Goal: Task Accomplishment & Management: Complete application form

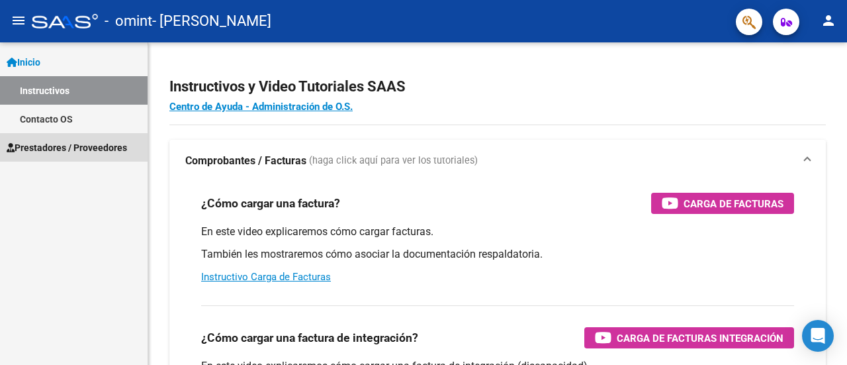
click at [56, 150] on span "Prestadores / Proveedores" at bounding box center [67, 147] width 120 height 15
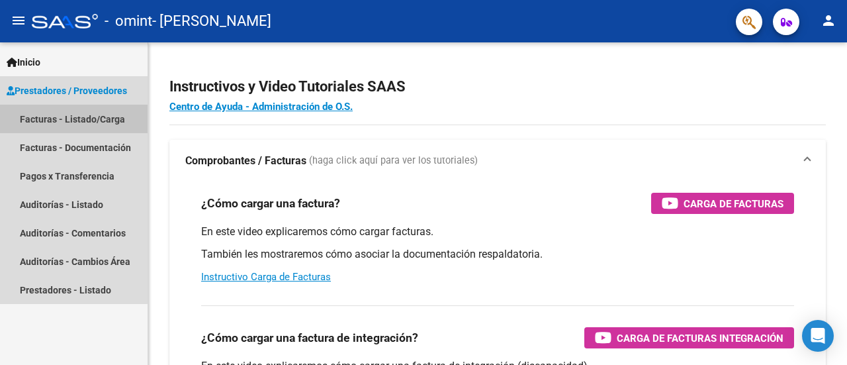
click at [66, 126] on link "Facturas - Listado/Carga" at bounding box center [74, 119] width 148 height 28
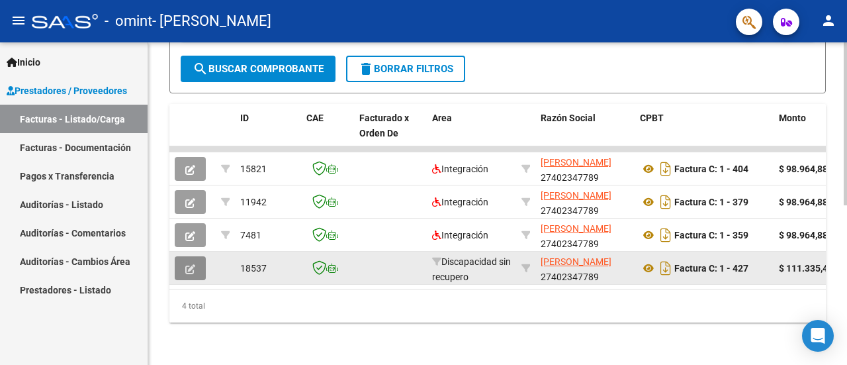
click at [177, 258] on button "button" at bounding box center [190, 268] width 31 height 24
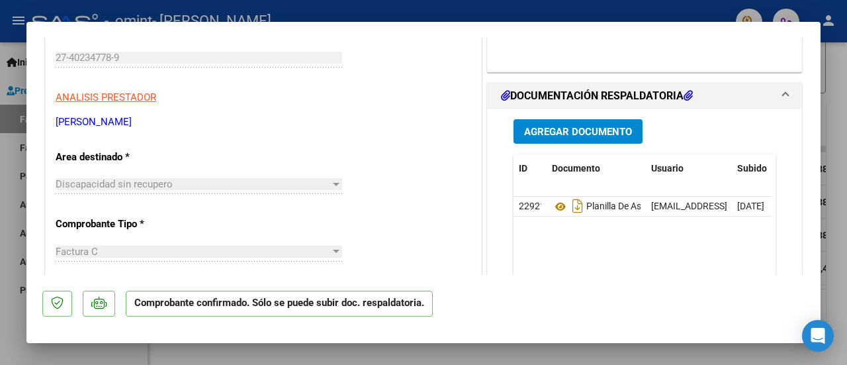
scroll to position [199, 0]
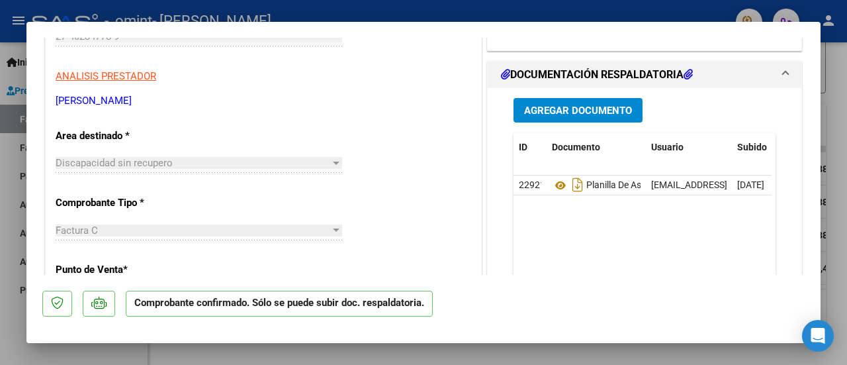
click at [841, 150] on div at bounding box center [423, 182] width 847 height 365
type input "$ 0,00"
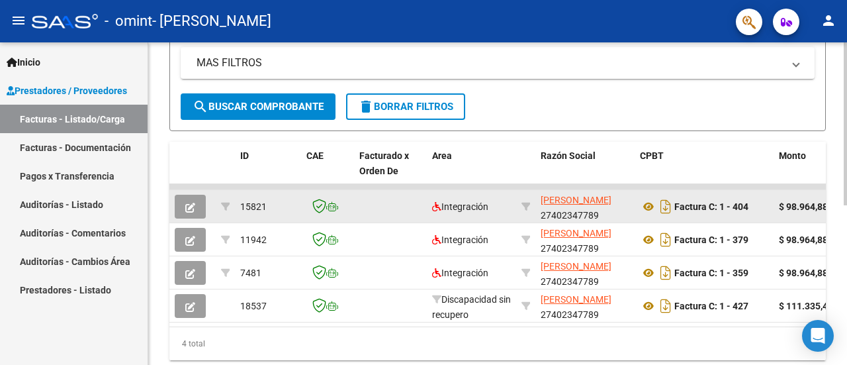
scroll to position [316, 0]
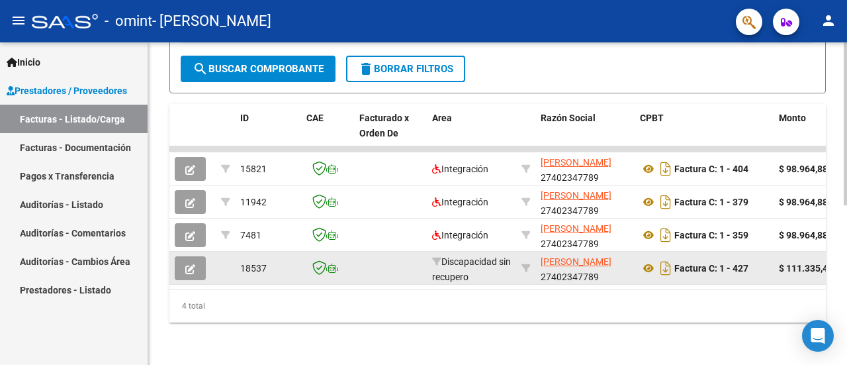
click at [263, 263] on span "18537" at bounding box center [253, 268] width 26 height 11
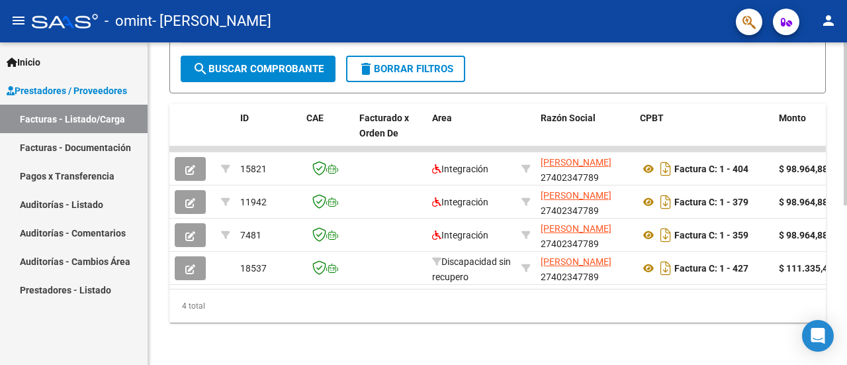
scroll to position [0, 165]
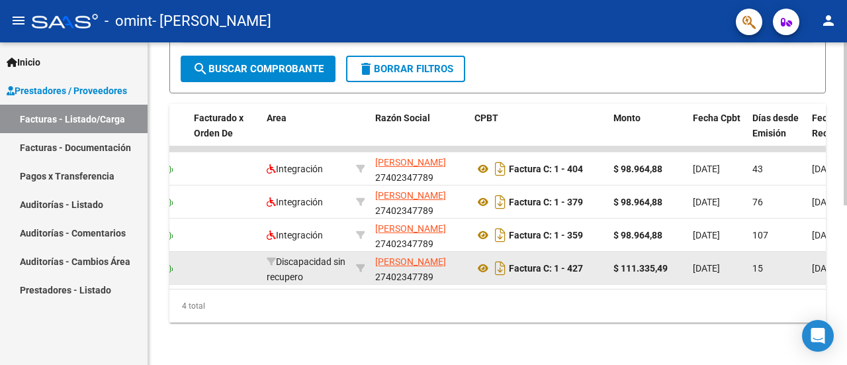
click at [327, 256] on span "Discapacidad sin recupero" at bounding box center [306, 269] width 79 height 26
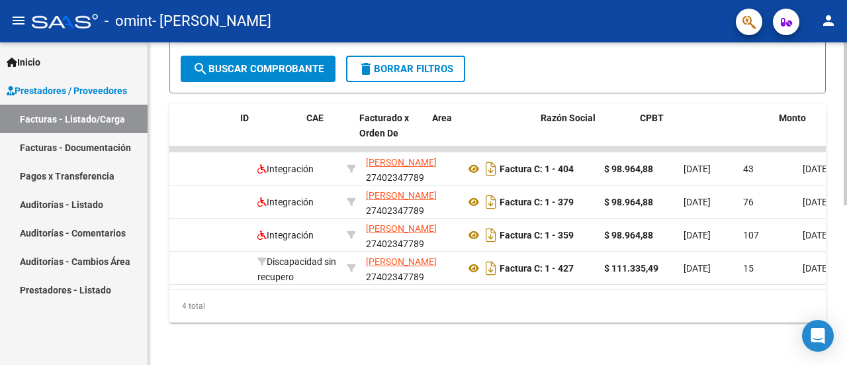
scroll to position [0, 0]
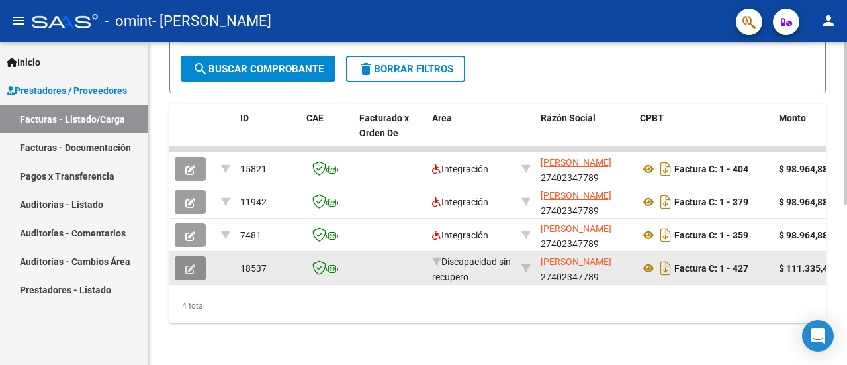
click at [187, 264] on icon "button" at bounding box center [190, 269] width 10 height 10
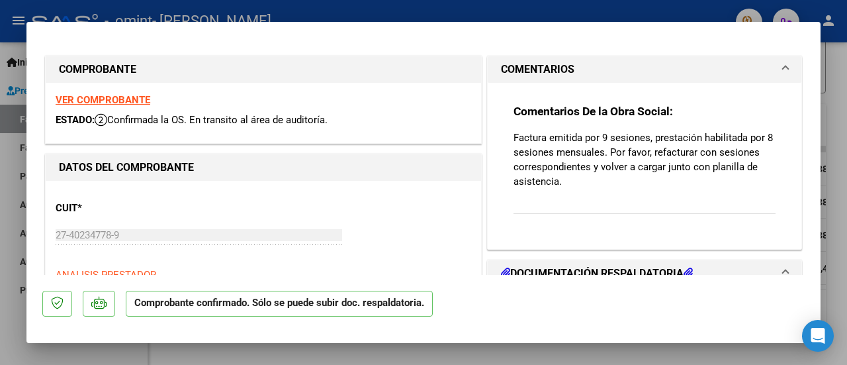
click at [134, 96] on strong "VER COMPROBANTE" at bounding box center [103, 100] width 95 height 12
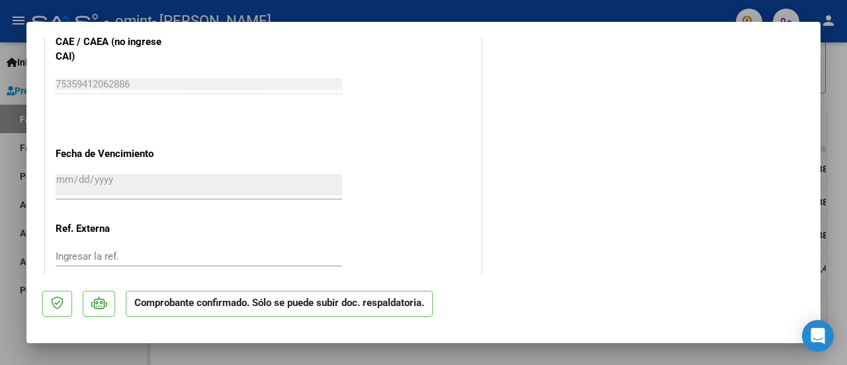
scroll to position [785, 0]
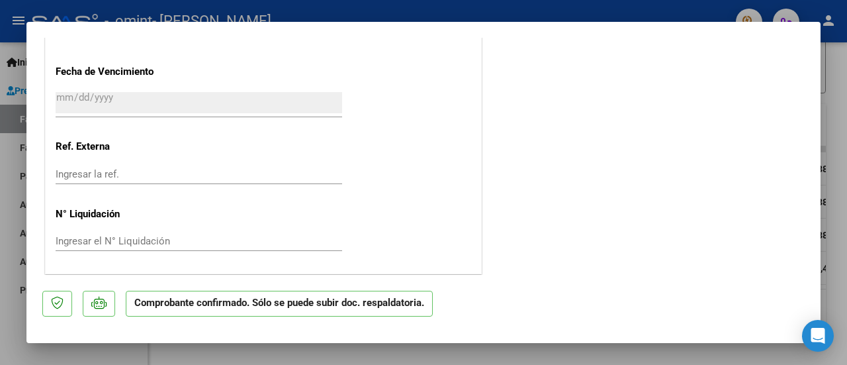
click at [824, 226] on div at bounding box center [423, 182] width 847 height 365
type input "$ 0,00"
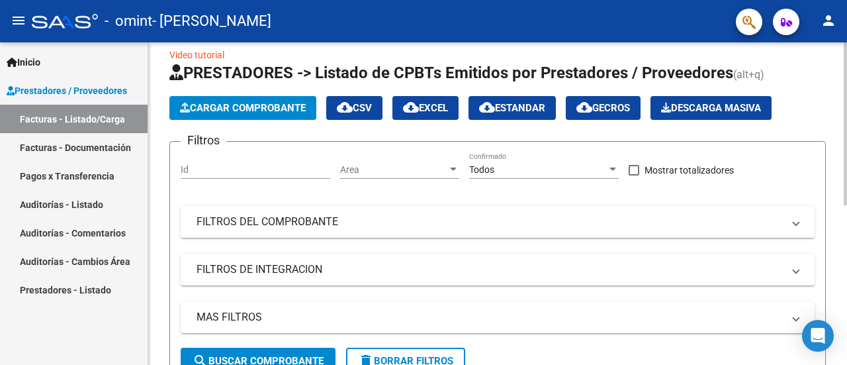
scroll to position [0, 0]
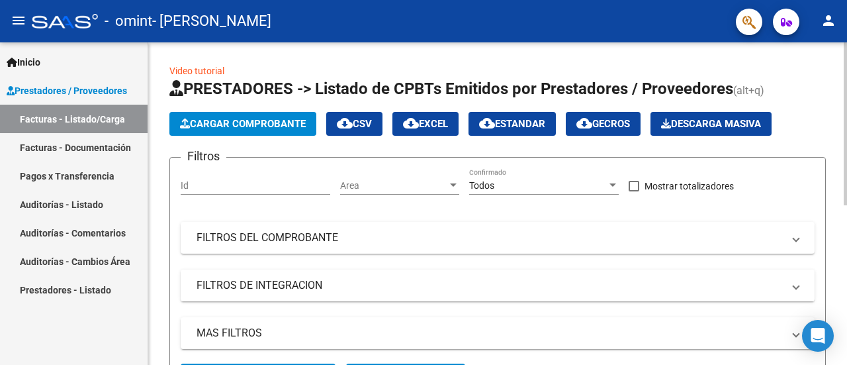
click at [193, 116] on button "Cargar Comprobante" at bounding box center [242, 124] width 147 height 24
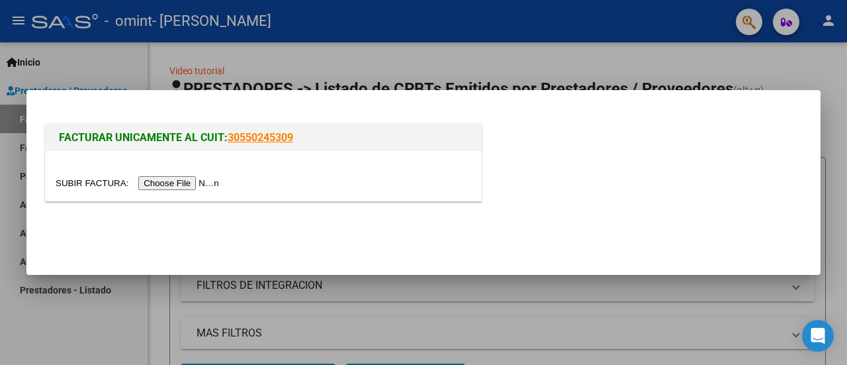
click at [183, 183] on input "file" at bounding box center [139, 183] width 167 height 14
click at [162, 182] on input "file" at bounding box center [139, 183] width 167 height 14
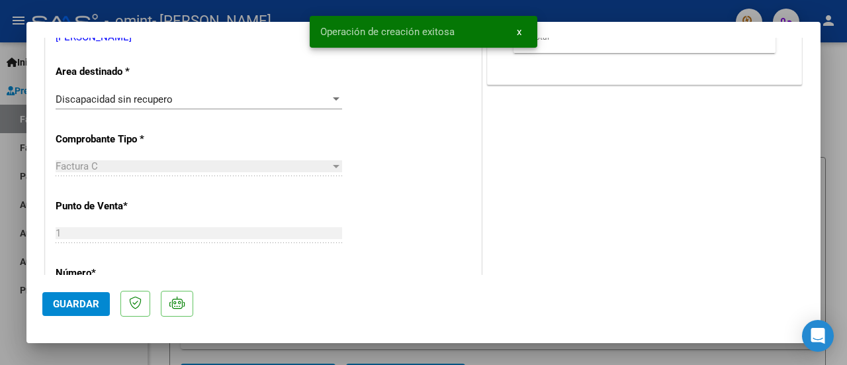
scroll to position [331, 0]
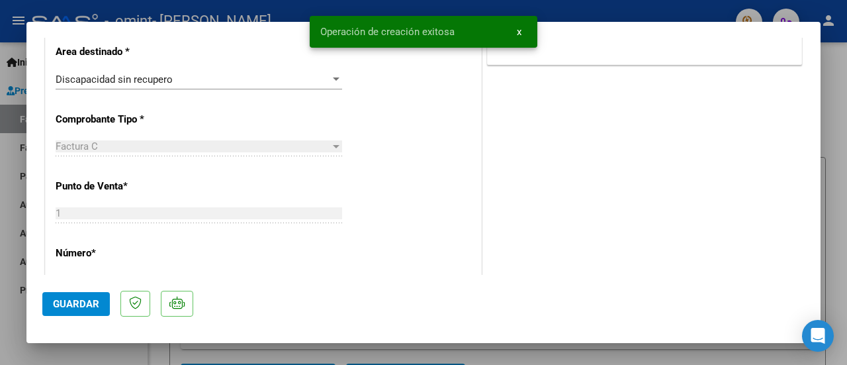
click at [196, 75] on div "Discapacidad sin recupero" at bounding box center [193, 79] width 275 height 12
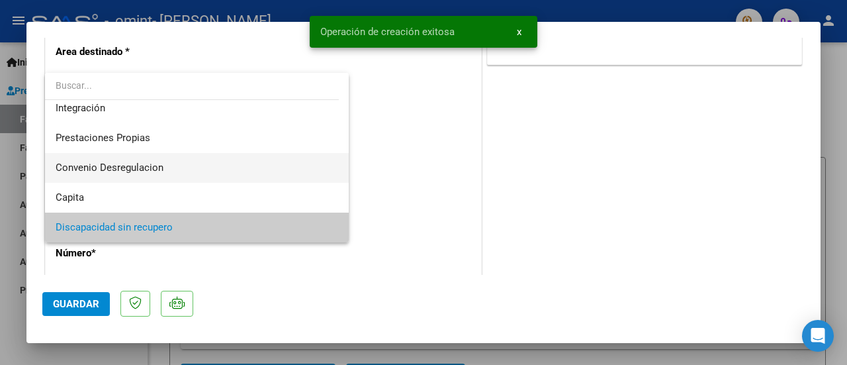
scroll to position [0, 0]
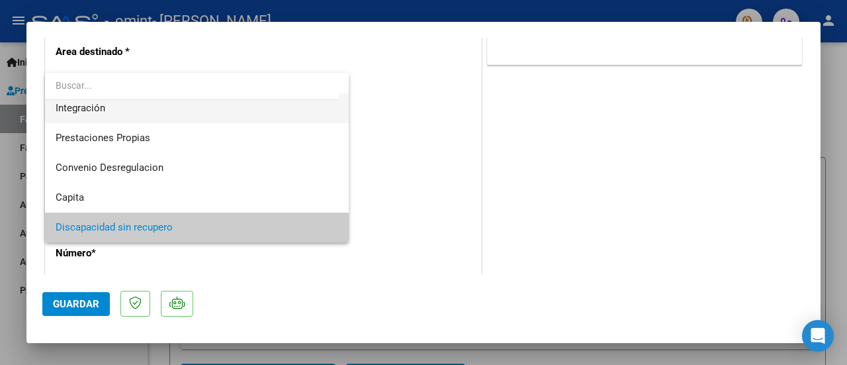
click at [140, 117] on span "Integración" at bounding box center [197, 108] width 283 height 30
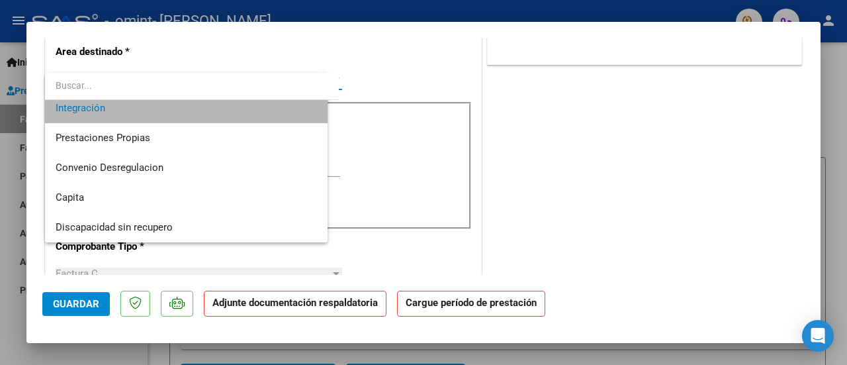
scroll to position [89, 0]
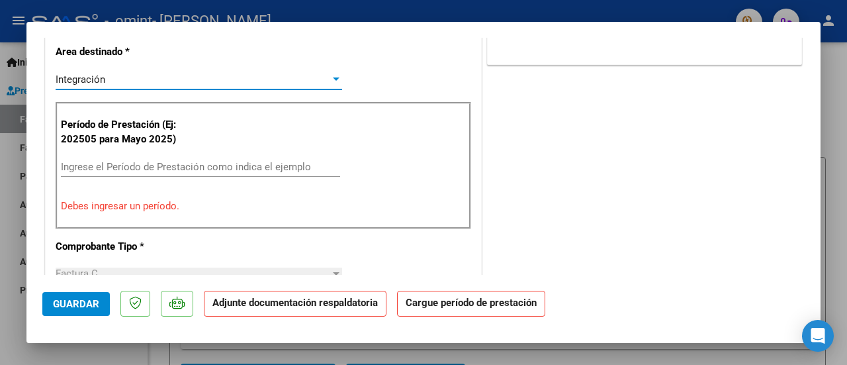
click at [208, 163] on input "Ingrese el Período de Prestación como indica el ejemplo" at bounding box center [200, 167] width 279 height 12
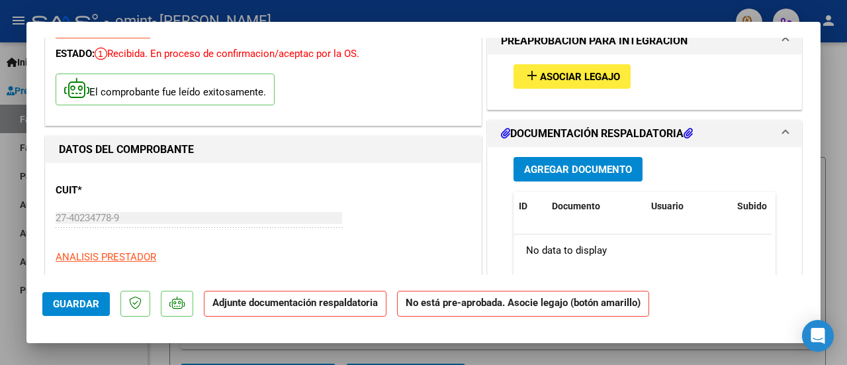
scroll to position [0, 0]
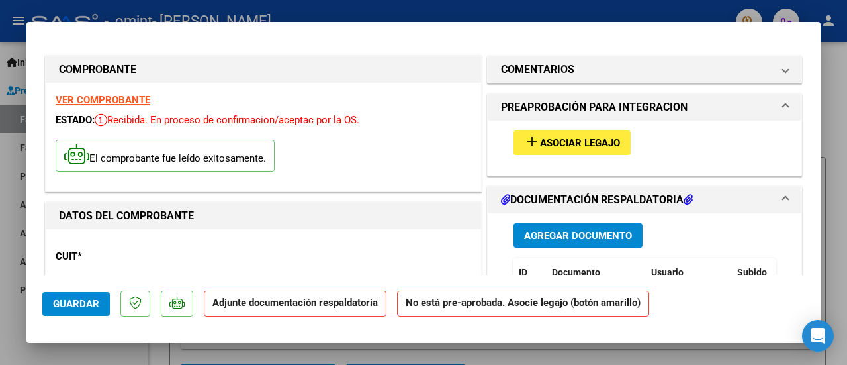
type input "202508"
click at [600, 138] on span "Asociar Legajo" at bounding box center [580, 143] width 80 height 12
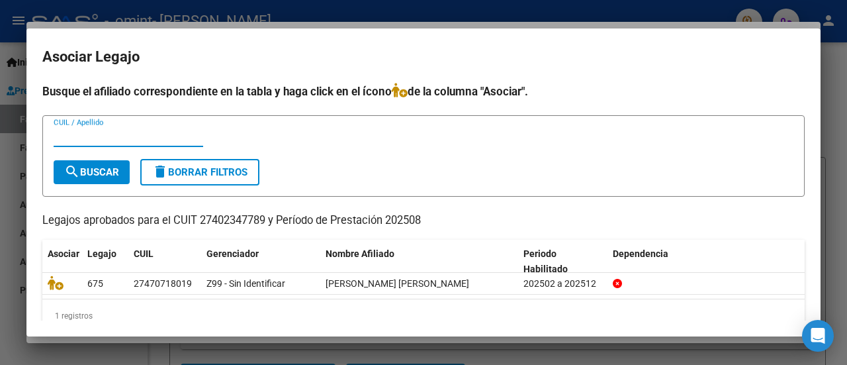
scroll to position [21, 0]
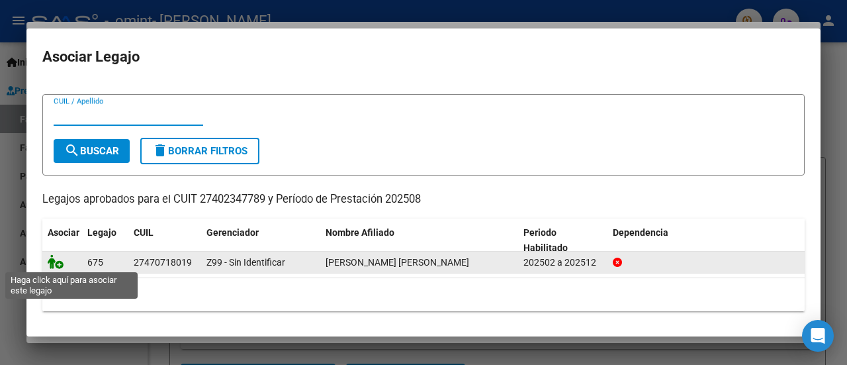
click at [52, 257] on icon at bounding box center [56, 261] width 16 height 15
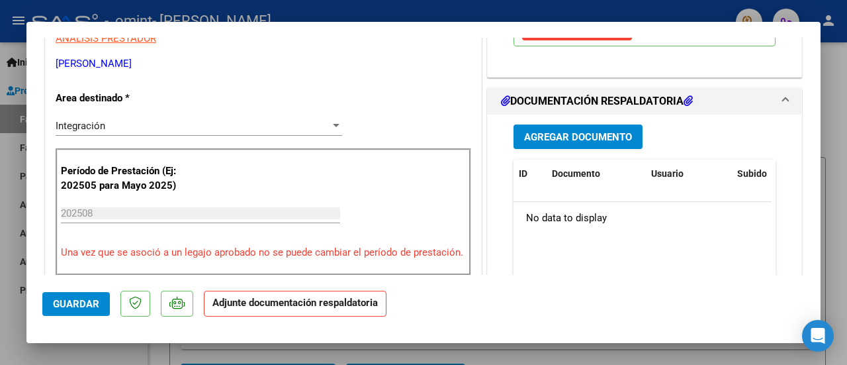
scroll to position [331, 0]
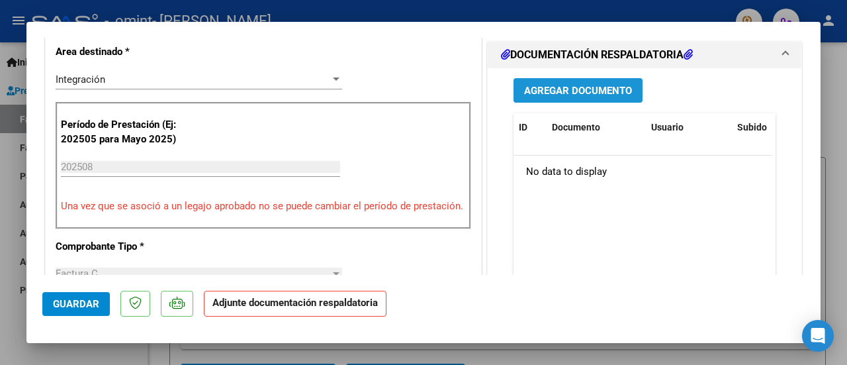
click at [531, 88] on span "Agregar Documento" at bounding box center [578, 91] width 108 height 12
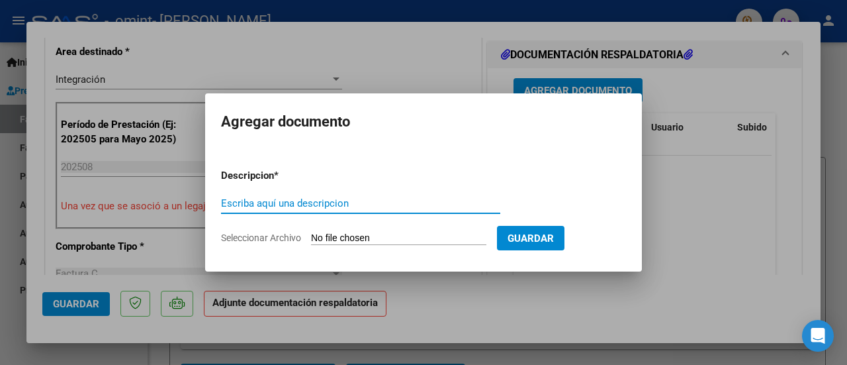
click at [393, 210] on div "Escriba aquí una descripcion" at bounding box center [360, 203] width 279 height 20
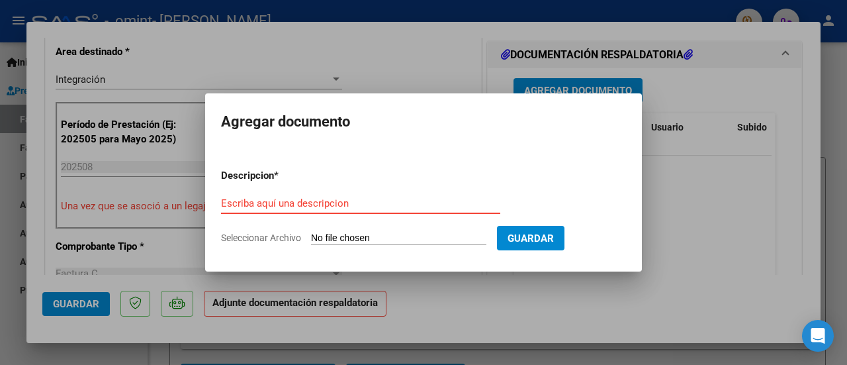
click at [284, 201] on input "Escriba aquí una descripcion" at bounding box center [360, 203] width 279 height 12
type input "O"
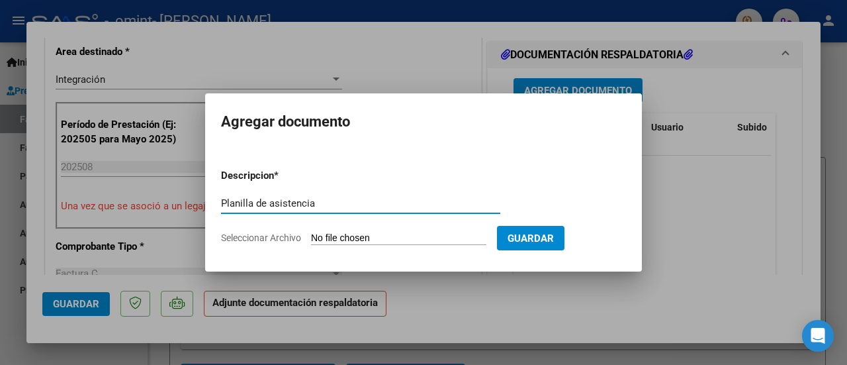
type input "Planilla de asistencia"
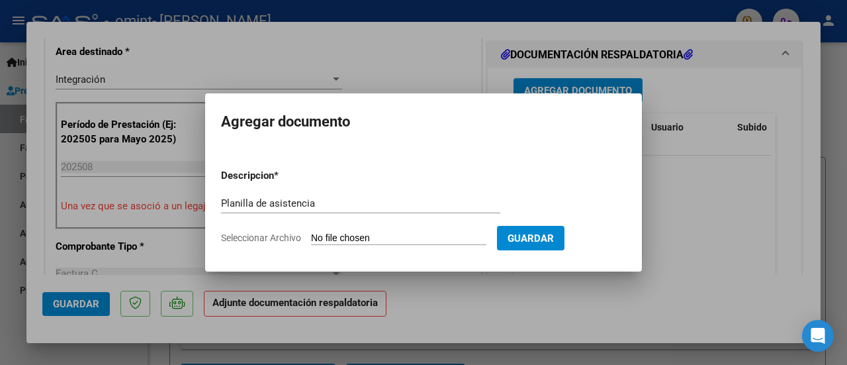
click at [441, 244] on input "Seleccionar Archivo" at bounding box center [398, 238] width 175 height 13
type input "C:\fakepath\Planilla de asistencia - [DATE] - [PERSON_NAME] (1) (1).pdf"
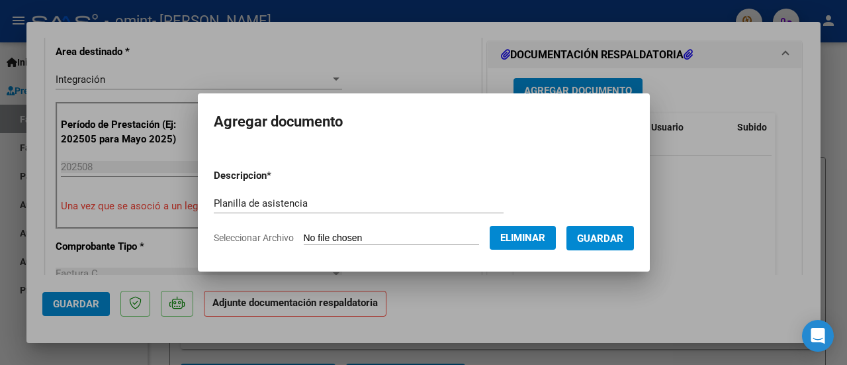
click at [592, 236] on span "Guardar" at bounding box center [600, 238] width 46 height 12
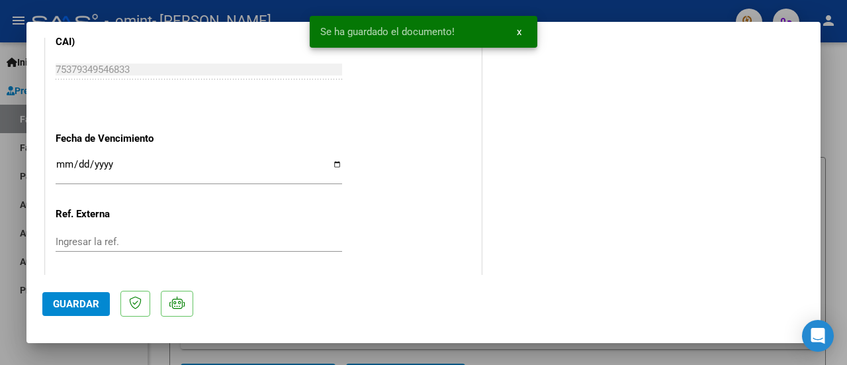
scroll to position [960, 0]
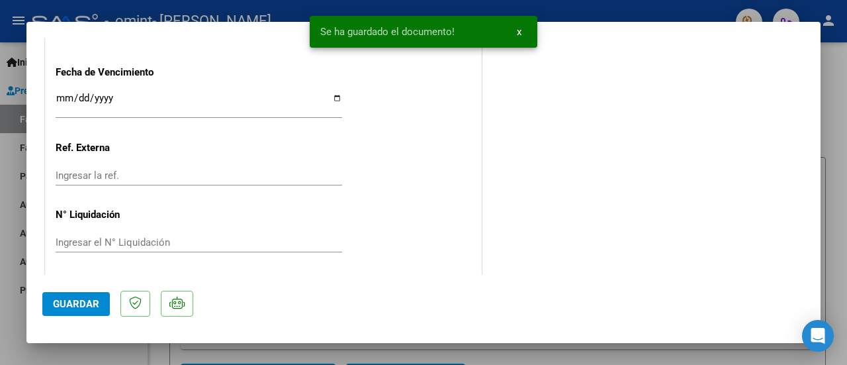
click at [54, 313] on button "Guardar" at bounding box center [76, 304] width 68 height 24
click at [846, 116] on div at bounding box center [423, 182] width 847 height 365
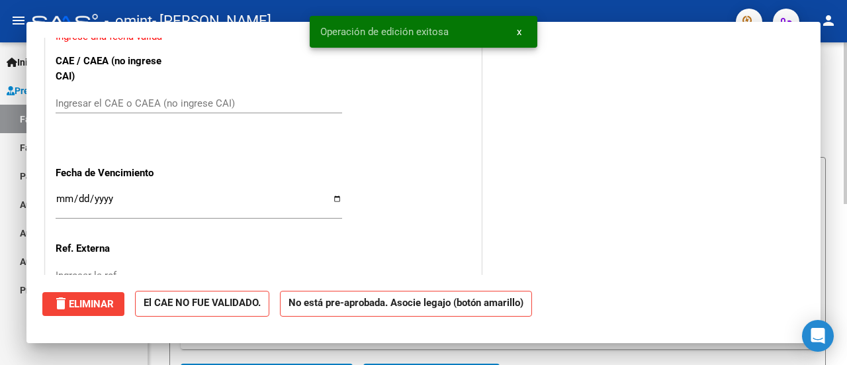
scroll to position [0, 0]
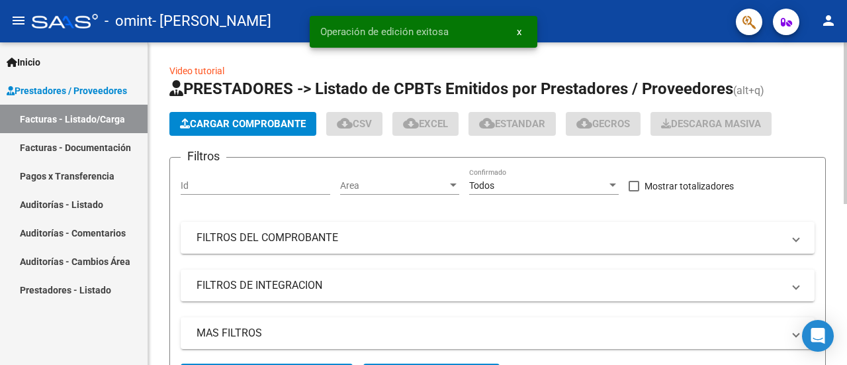
click at [841, 118] on div "Video tutorial PRESTADORES -> Listado de CPBTs Emitidos por Prestadores / Prove…" at bounding box center [497, 358] width 699 height 633
